Goal: Information Seeking & Learning: Learn about a topic

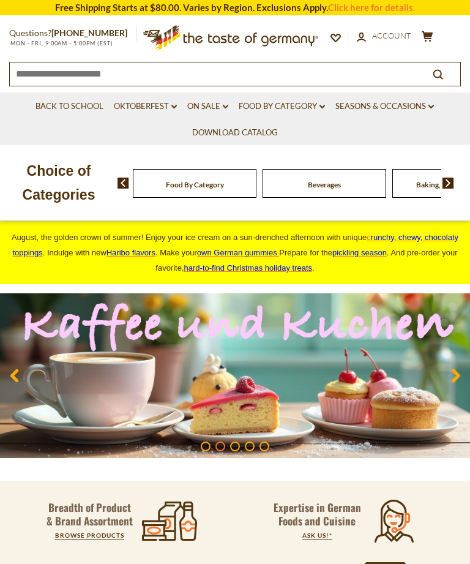
click at [264, 105] on link "Food By Category dropdown_arrow" at bounding box center [282, 106] width 86 height 13
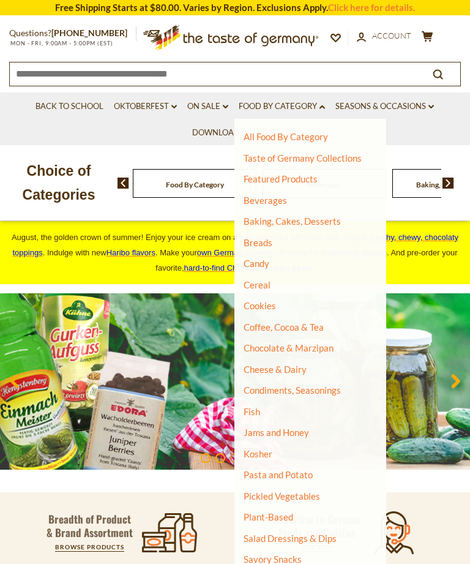
click at [265, 433] on link "Jams and Honey" at bounding box center [277, 432] width 66 height 11
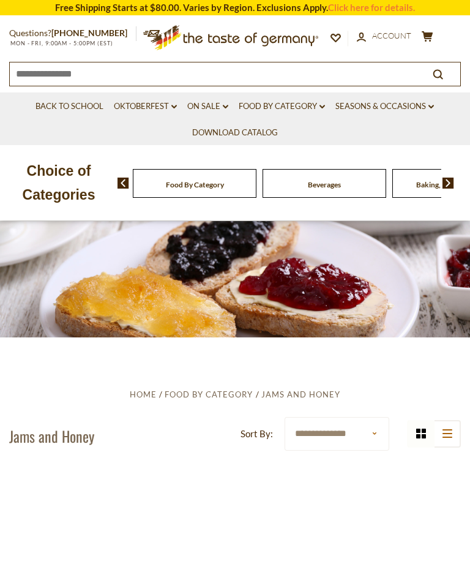
click at [127, 346] on section "**********" at bounding box center [235, 471] width 470 height 269
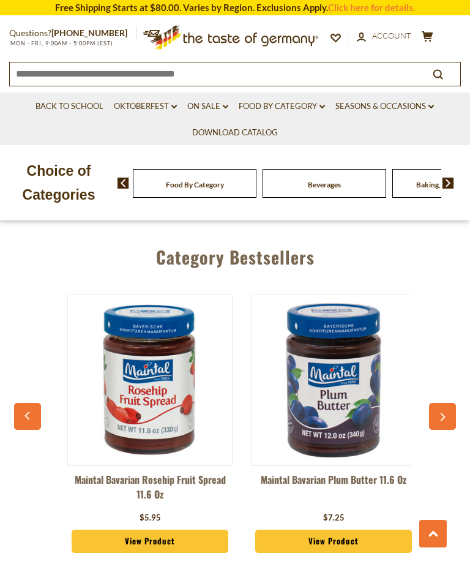
scroll to position [3698, 0]
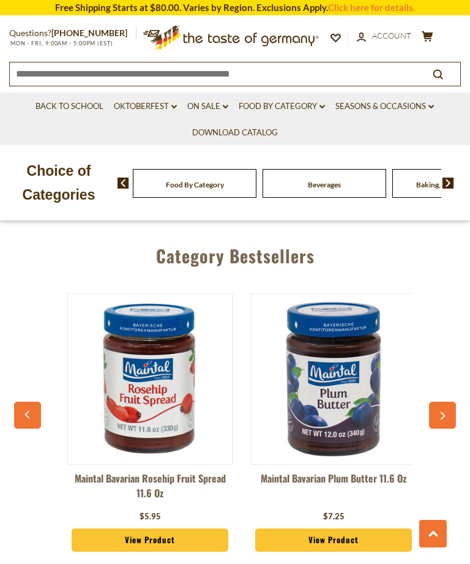
click at [257, 105] on link "Food By Category dropdown_arrow" at bounding box center [282, 106] width 86 height 13
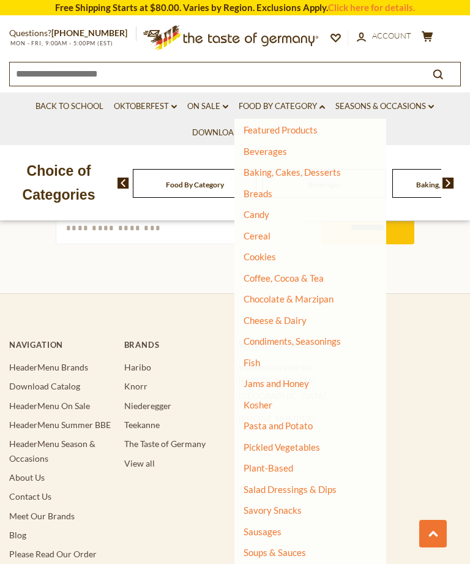
scroll to position [4153, 0]
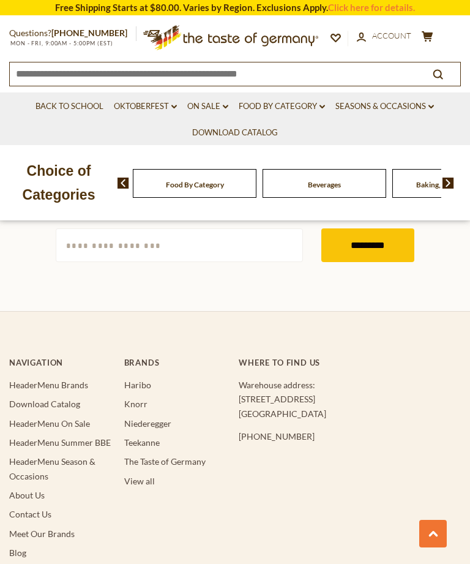
click at [261, 105] on link "Food By Category dropdown_arrow" at bounding box center [282, 106] width 86 height 13
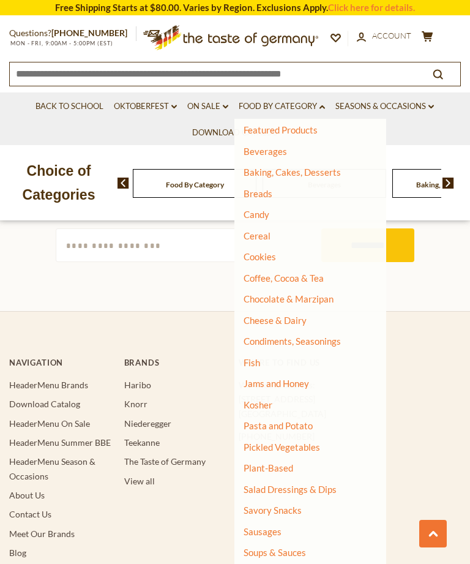
click at [203, 358] on h4 "Brands" at bounding box center [177, 363] width 107 height 10
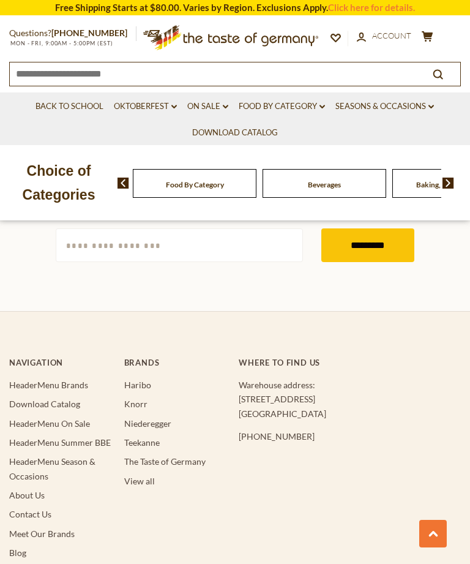
click at [251, 108] on link "Food By Category dropdown_arrow" at bounding box center [282, 106] width 86 height 13
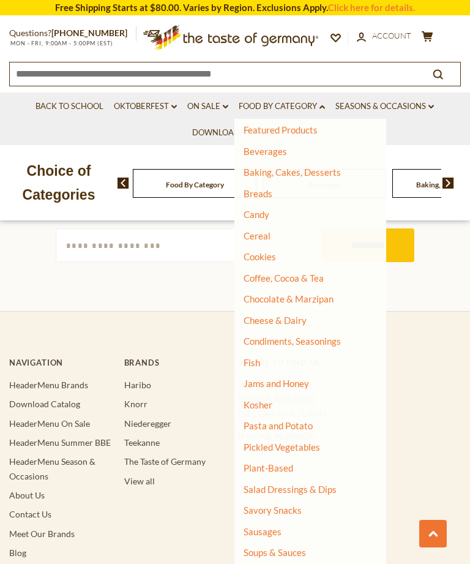
click at [212, 474] on li "View all" at bounding box center [177, 481] width 107 height 14
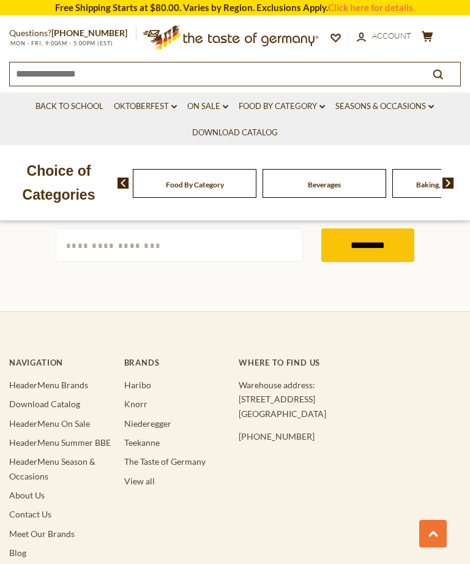
click at [261, 102] on link "Food By Category dropdown_arrow" at bounding box center [282, 106] width 86 height 13
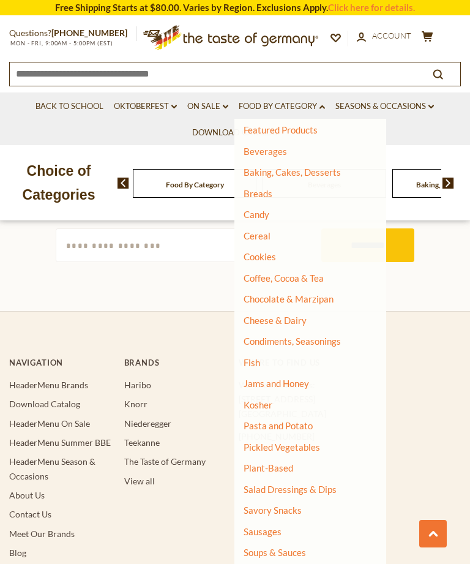
click at [255, 443] on link "Pickled Vegetables" at bounding box center [282, 446] width 77 height 11
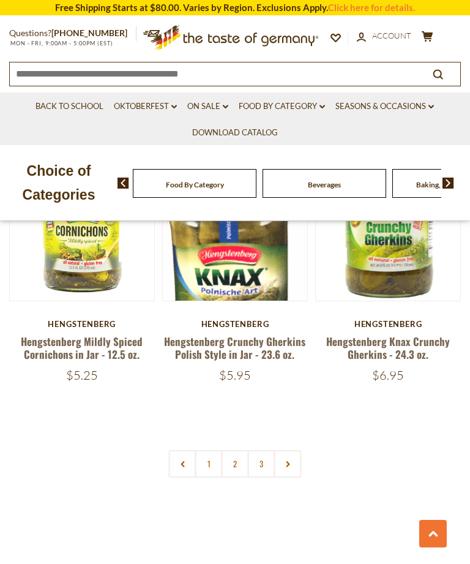
scroll to position [3308, 0]
